Goal: Use online tool/utility

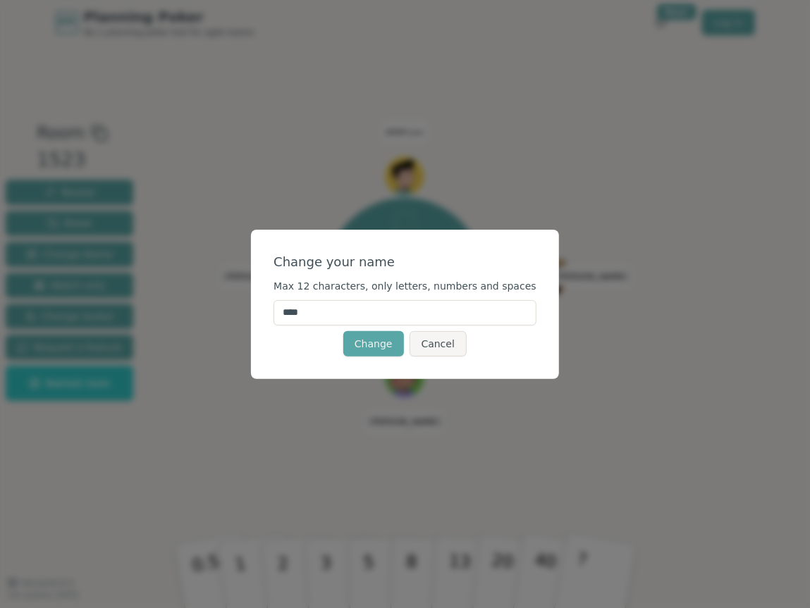
click at [448, 301] on input "****" at bounding box center [405, 312] width 263 height 25
type input "****"
click button "Change" at bounding box center [373, 343] width 61 height 25
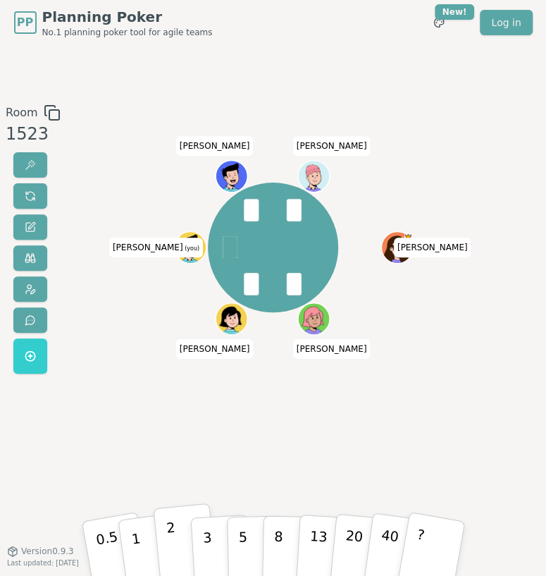
click at [176, 526] on button "2" at bounding box center [185, 548] width 64 height 90
click at [177, 529] on button "2" at bounding box center [185, 548] width 64 height 90
click at [35, 196] on button at bounding box center [30, 195] width 34 height 25
click at [176, 544] on button "2" at bounding box center [185, 548] width 64 height 90
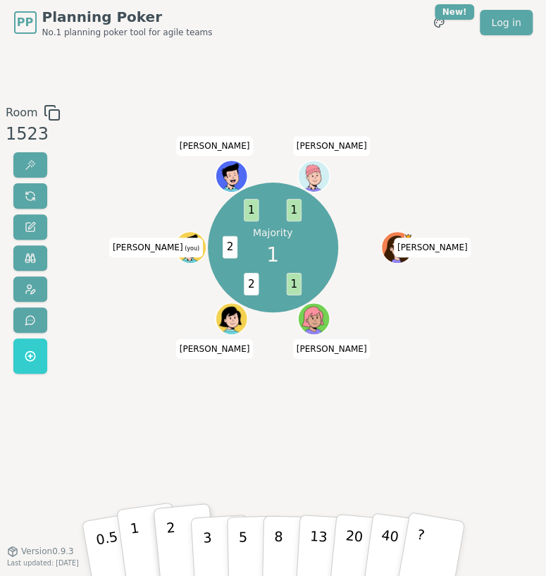
click at [138, 533] on button "1" at bounding box center [150, 548] width 68 height 92
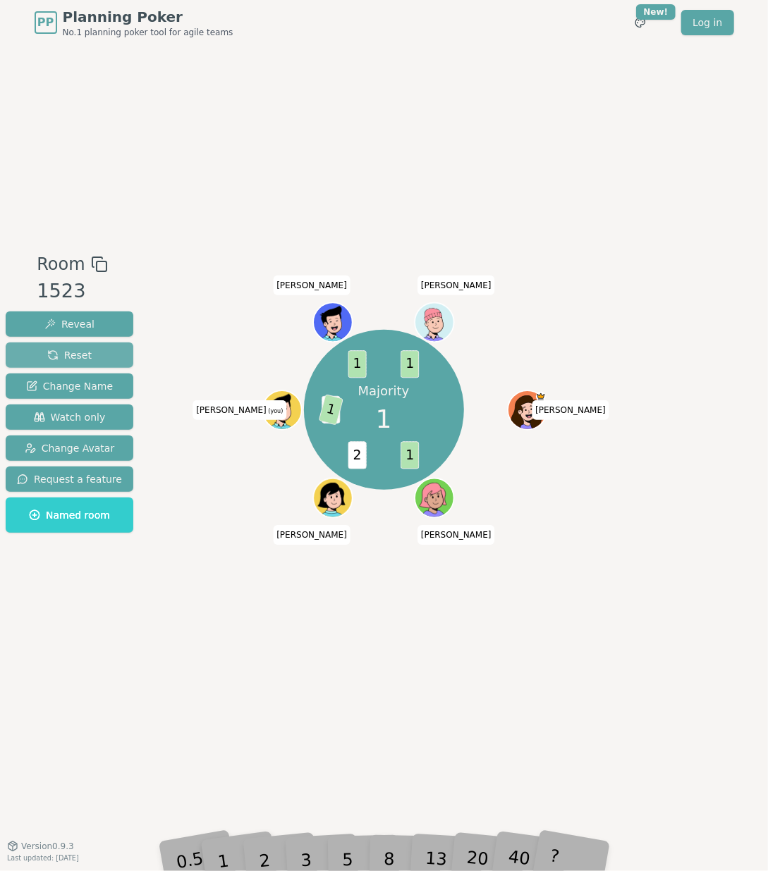
click at [98, 353] on button "Reset" at bounding box center [70, 355] width 128 height 25
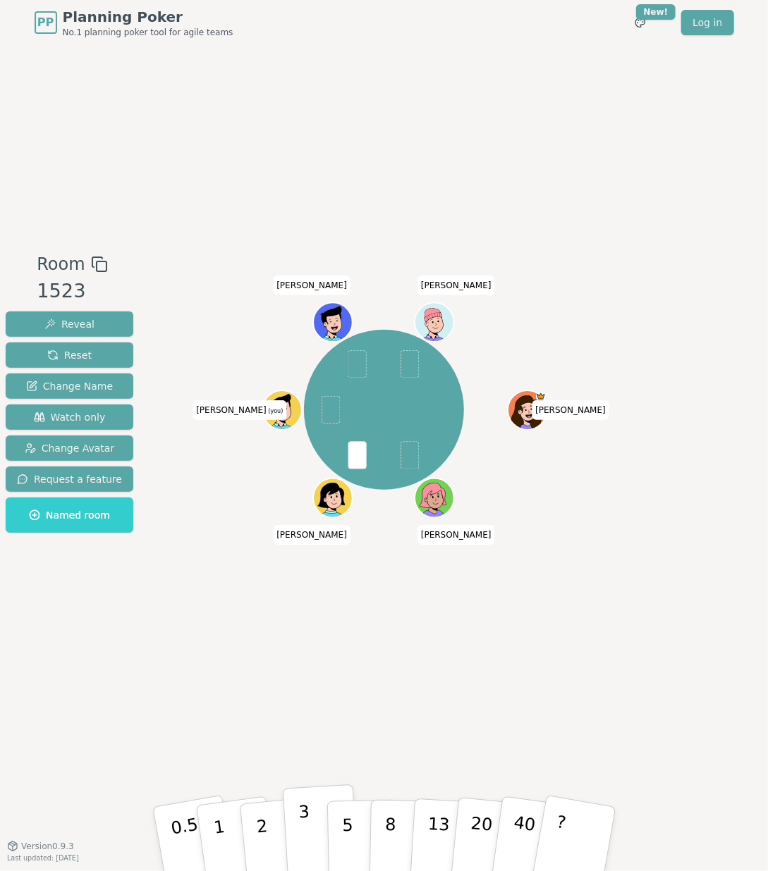
click at [297, 608] on button "3" at bounding box center [320, 840] width 77 height 110
click at [272, 608] on button "2" at bounding box center [278, 840] width 80 height 112
click at [301, 608] on p "3" at bounding box center [306, 840] width 16 height 77
click at [264, 608] on p "2" at bounding box center [263, 841] width 18 height 77
click at [296, 608] on div "0.5 1 2 3 5 8 13 20 40 ?" at bounding box center [384, 839] width 423 height 49
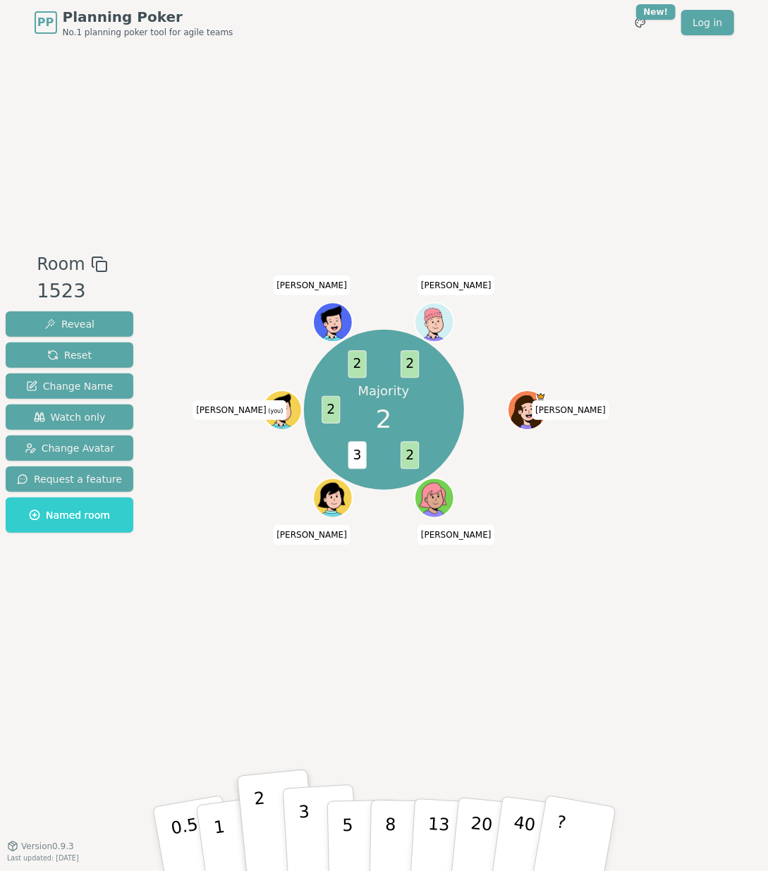
click at [302, 608] on p "3" at bounding box center [306, 840] width 16 height 77
